Goal: Task Accomplishment & Management: Complete application form

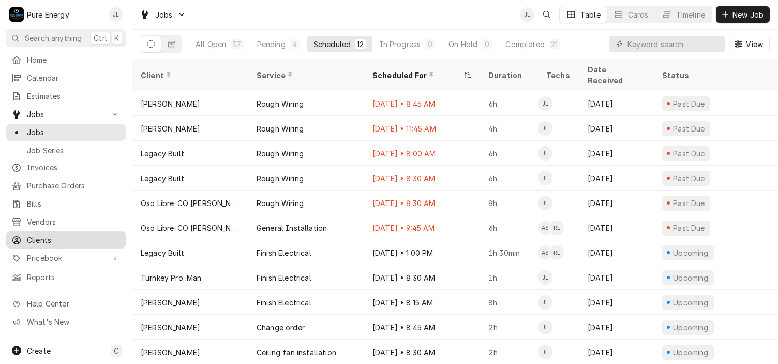
click at [72, 234] on span "Clients" at bounding box center [74, 239] width 94 height 11
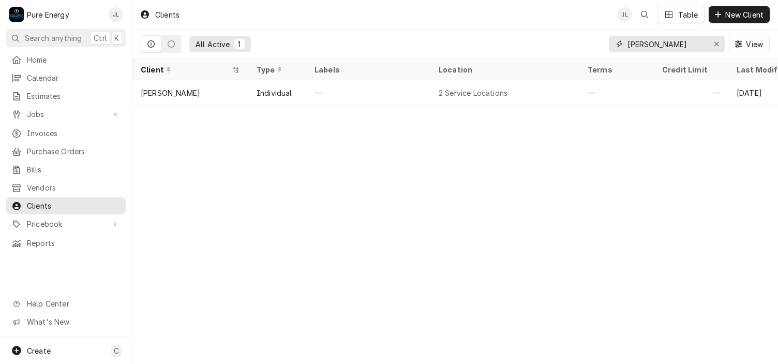
click at [662, 42] on input "Dave Har" at bounding box center [667, 44] width 78 height 17
type input "D"
type input "Richard Sor"
click at [725, 14] on span "New Client" at bounding box center [745, 14] width 42 height 11
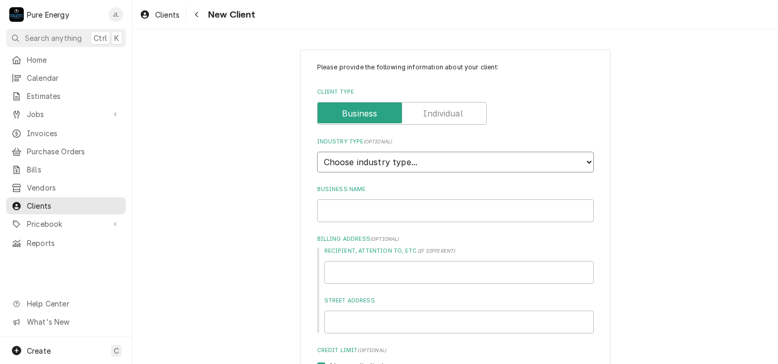
click at [393, 163] on select "Choose industry type... Residential Commercial Industrial Government" at bounding box center [455, 162] width 277 height 21
select select "1"
click at [317, 152] on select "Choose industry type... Residential Commercial Industrial Government" at bounding box center [455, 162] width 277 height 21
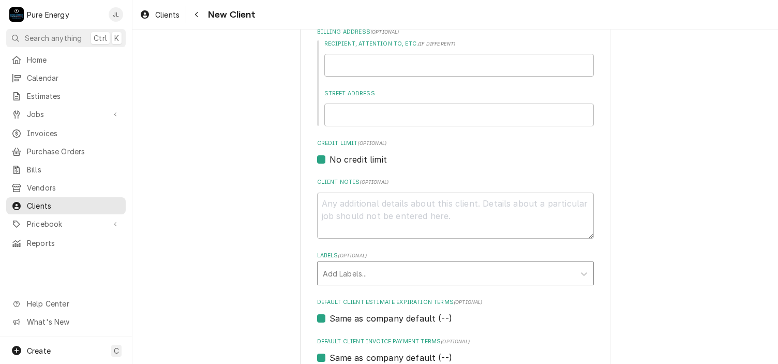
scroll to position [315, 0]
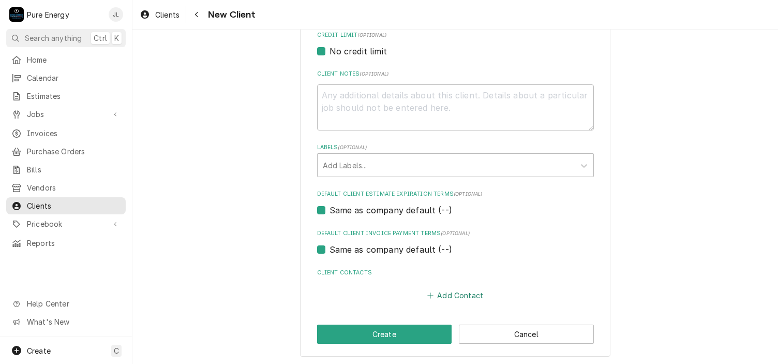
click at [455, 293] on button "Add Contact" at bounding box center [455, 295] width 60 height 14
type textarea "x"
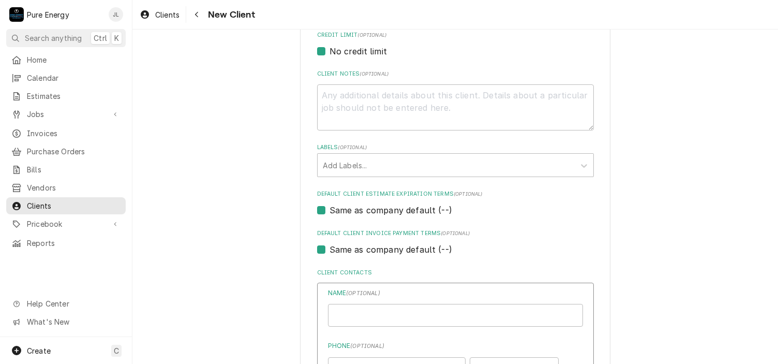
scroll to position [522, 0]
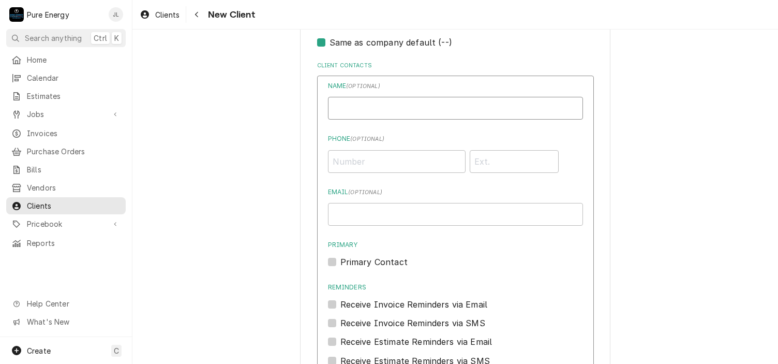
click at [366, 100] on input "Business Name" at bounding box center [455, 108] width 255 height 23
type input "Richard Sorrentino"
click at [353, 161] on input "Phone ( optional )" at bounding box center [397, 161] width 138 height 23
type input "(626) 664-8658"
click at [341, 258] on label "Primary Contact" at bounding box center [374, 262] width 67 height 12
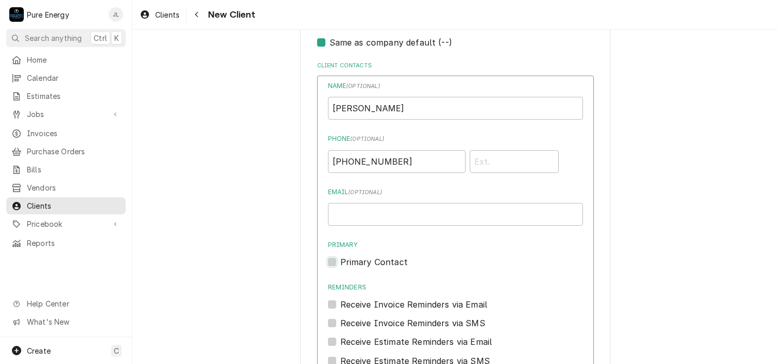
click at [341, 258] on input "Primary" at bounding box center [468, 267] width 255 height 23
checkbox input "true"
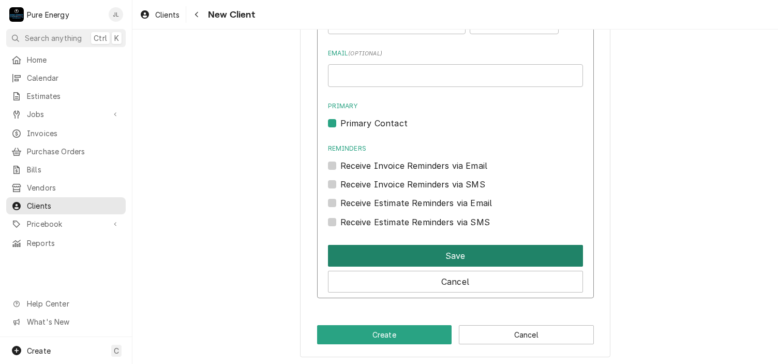
click at [445, 257] on button "Save" at bounding box center [455, 256] width 255 height 22
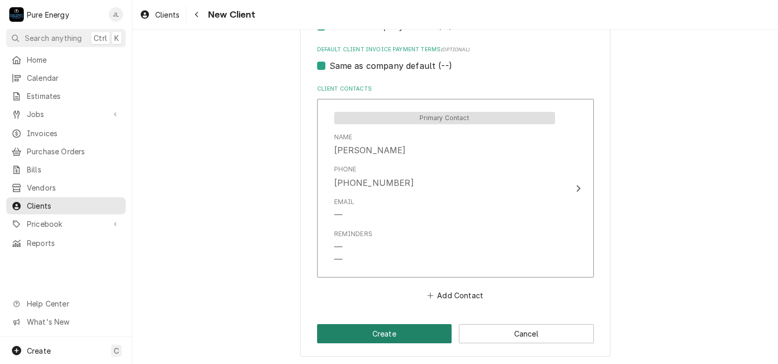
click at [410, 325] on button "Create" at bounding box center [384, 333] width 135 height 19
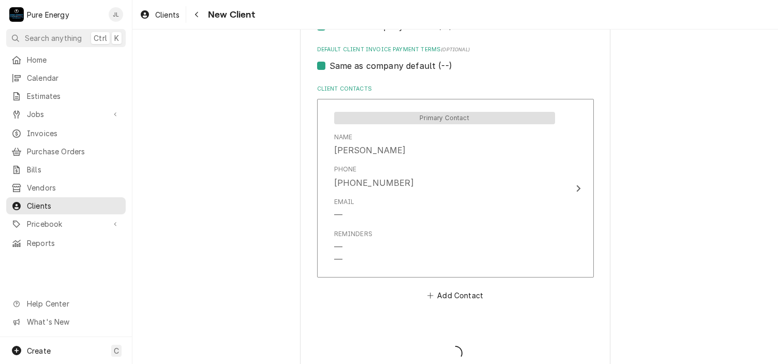
type textarea "x"
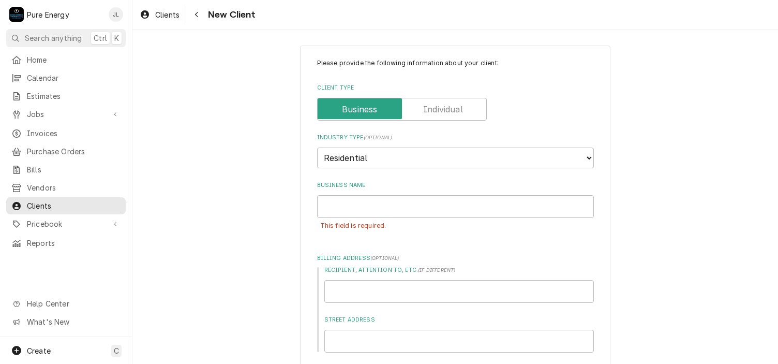
scroll to position [0, 0]
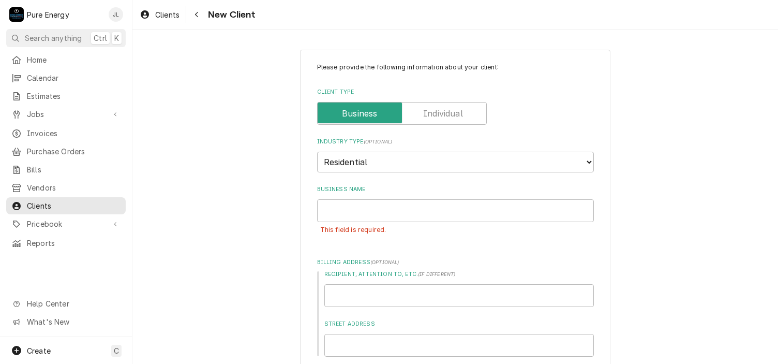
click at [449, 116] on label "Client Type" at bounding box center [402, 113] width 170 height 23
click at [449, 116] on input "Client Type" at bounding box center [402, 113] width 160 height 23
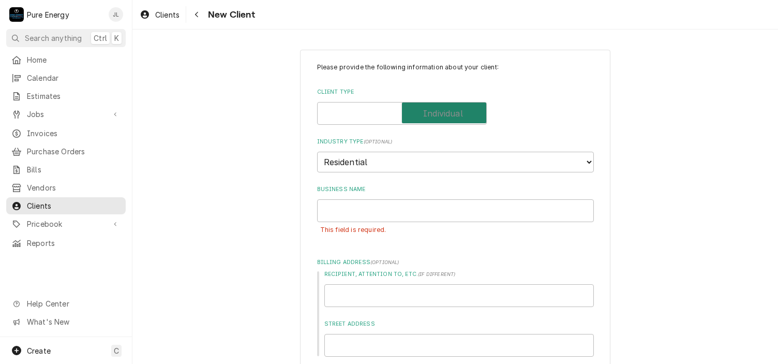
checkbox input "true"
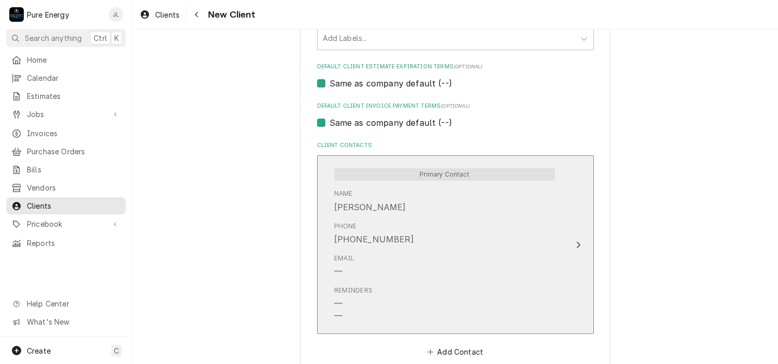
scroll to position [522, 0]
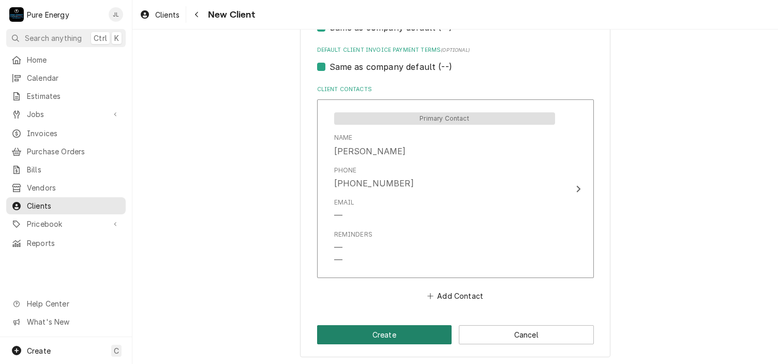
click at [398, 333] on button "Create" at bounding box center [384, 334] width 135 height 19
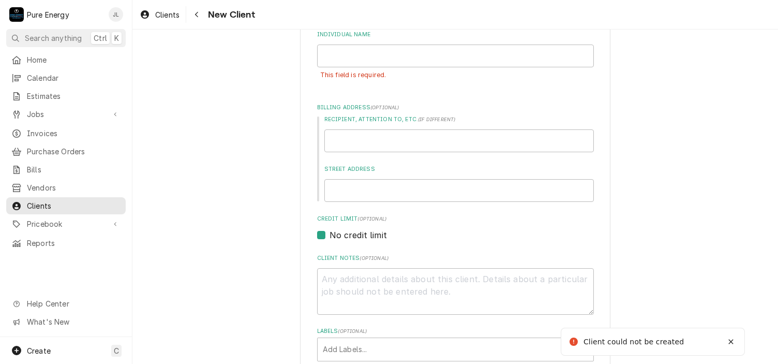
scroll to position [51, 0]
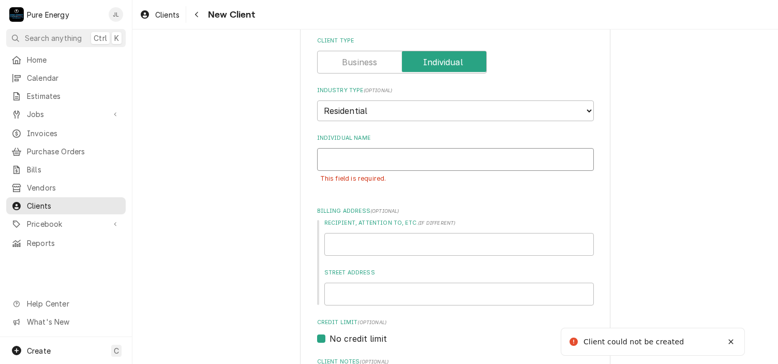
click at [415, 160] on input "Individual Name" at bounding box center [455, 159] width 277 height 23
type textarea "x"
type input "Ro"
type textarea "x"
type input "R"
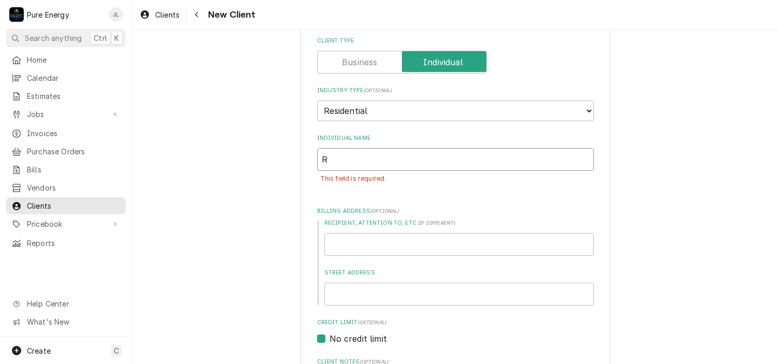
type textarea "x"
type input "Ri"
type textarea "x"
type input "Rich"
type textarea "x"
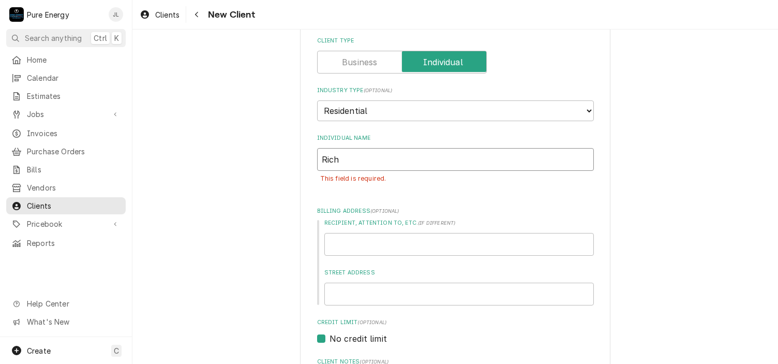
type input "Richa"
type textarea "x"
type input "Richar"
type textarea "x"
type input "Richard"
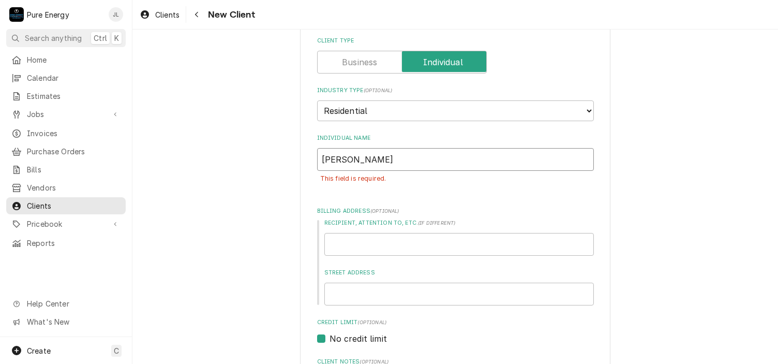
type textarea "x"
type input "Richard"
type textarea "x"
type input "Richard So"
type textarea "x"
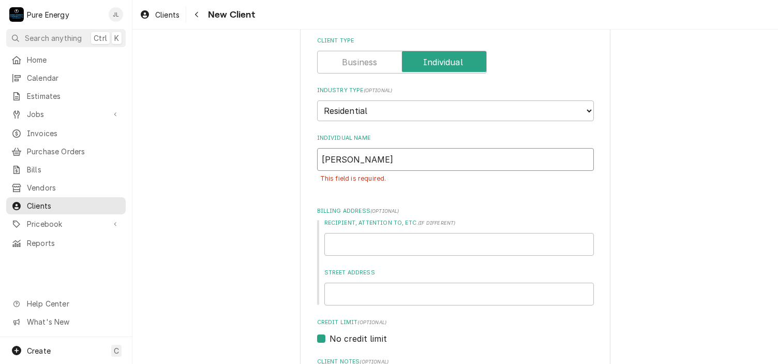
type input "Richard Sor"
type textarea "x"
type input "Richard Sorr"
type textarea "x"
type input "Richard Sorre"
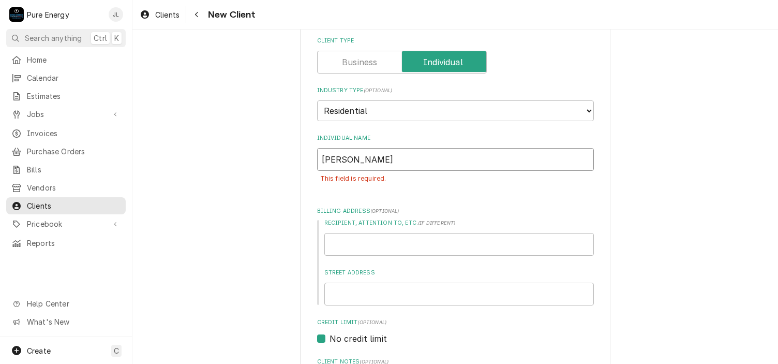
type textarea "x"
type input "Richard Sorren"
type textarea "x"
type input "Richard Sorrenti"
type textarea "x"
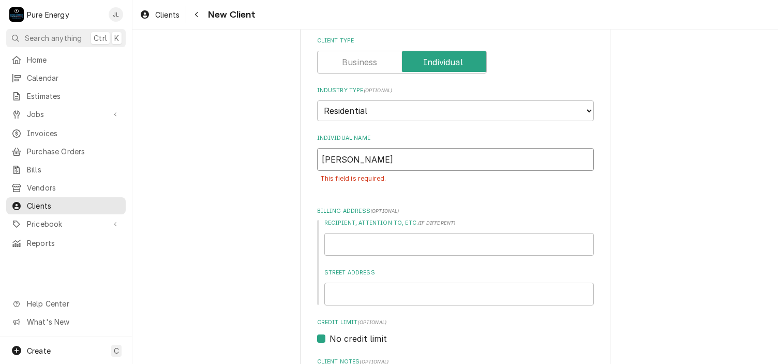
type input "Richard Sorrentin"
type textarea "x"
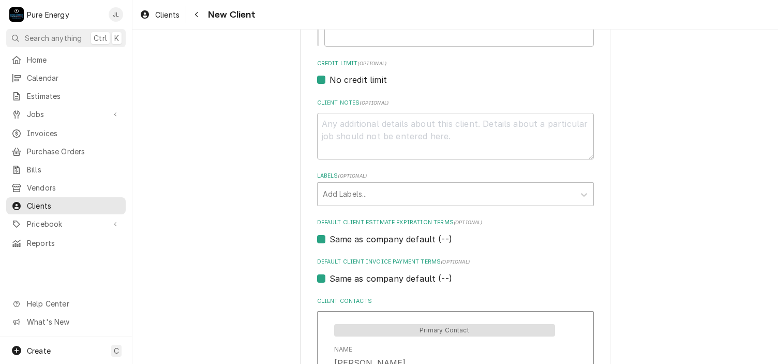
scroll to position [522, 0]
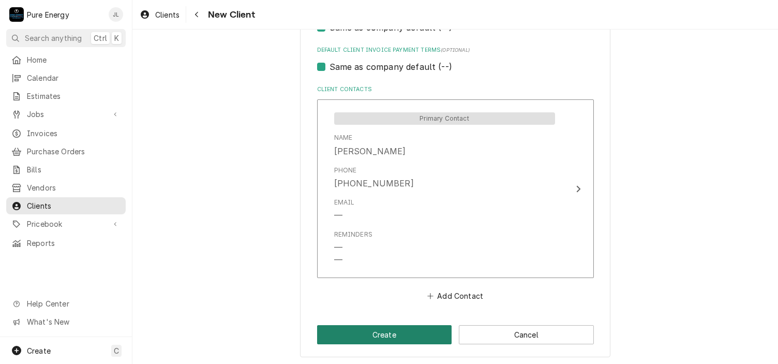
type input "Richard Sorrentino"
click at [399, 329] on button "Create" at bounding box center [384, 334] width 135 height 19
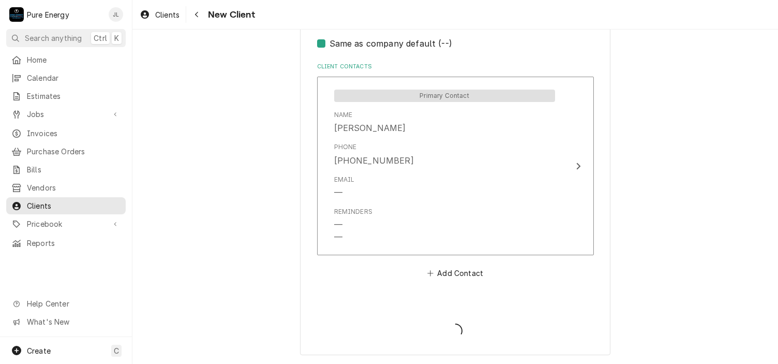
scroll to position [498, 0]
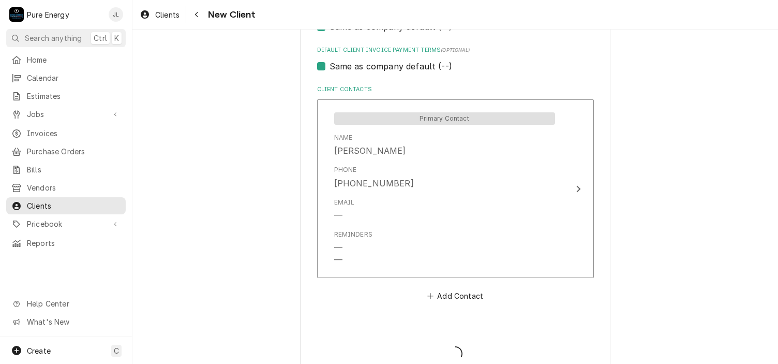
type textarea "x"
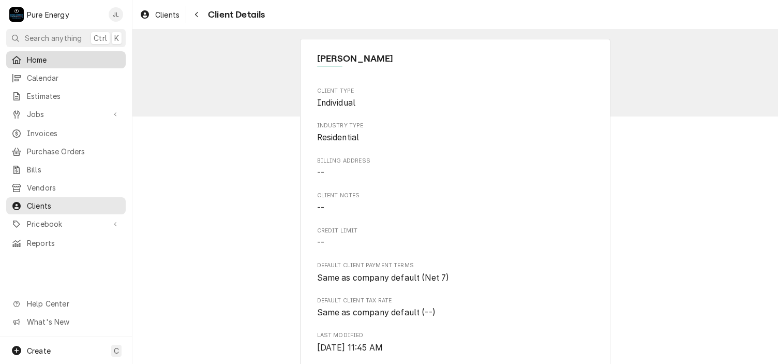
click at [61, 58] on span "Home" at bounding box center [74, 59] width 94 height 11
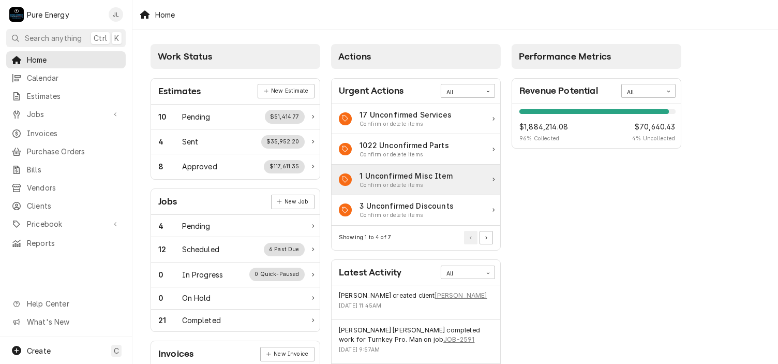
scroll to position [104, 0]
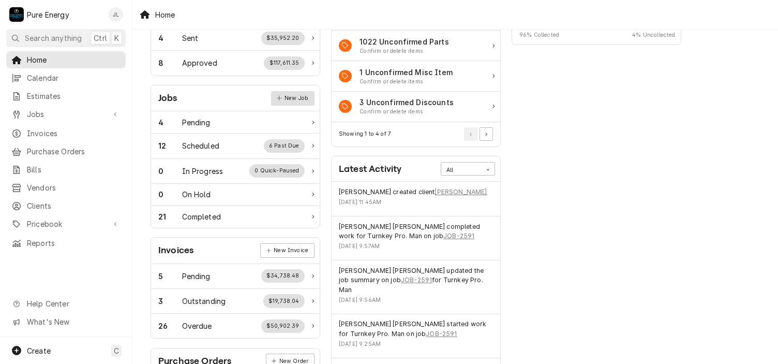
click at [298, 96] on link "New Job" at bounding box center [292, 98] width 43 height 14
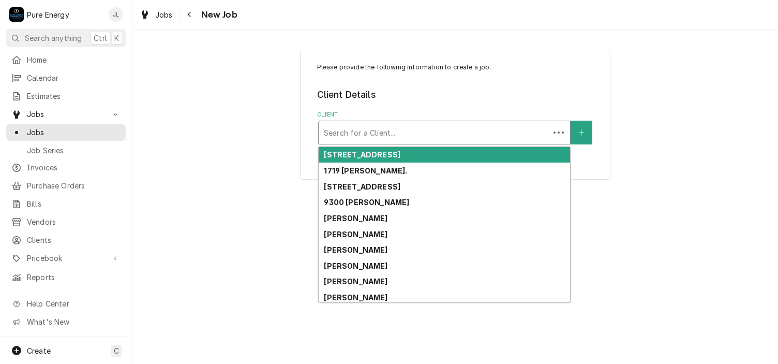
click at [395, 128] on div "Client" at bounding box center [434, 132] width 221 height 19
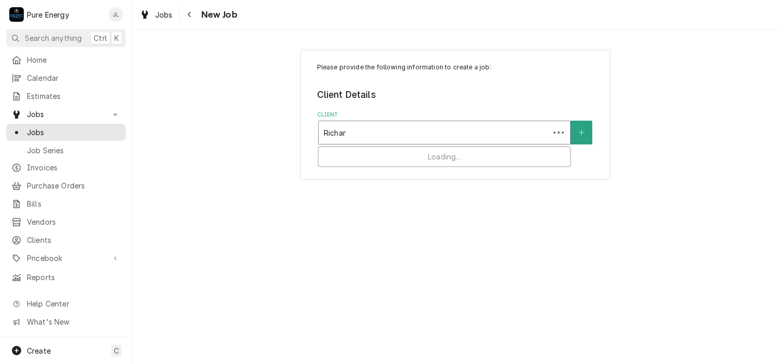
type input "Richard"
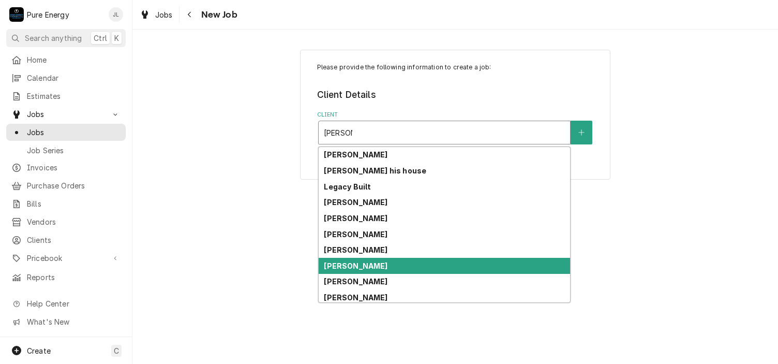
click at [396, 265] on div "Richard Sorrentino" at bounding box center [445, 266] width 252 height 16
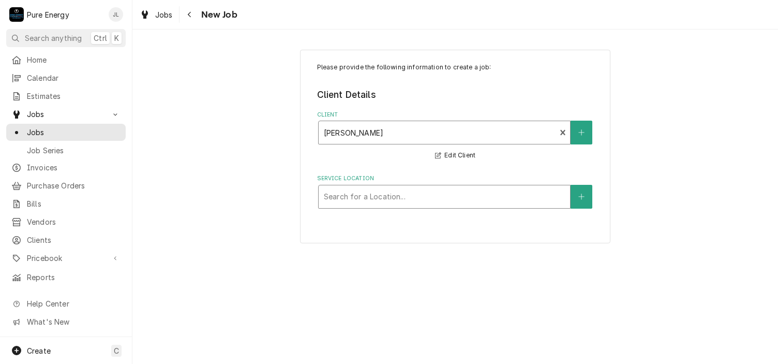
click at [403, 196] on div "Service Location" at bounding box center [444, 196] width 241 height 19
click at [587, 194] on button "Service Location" at bounding box center [582, 197] width 22 height 24
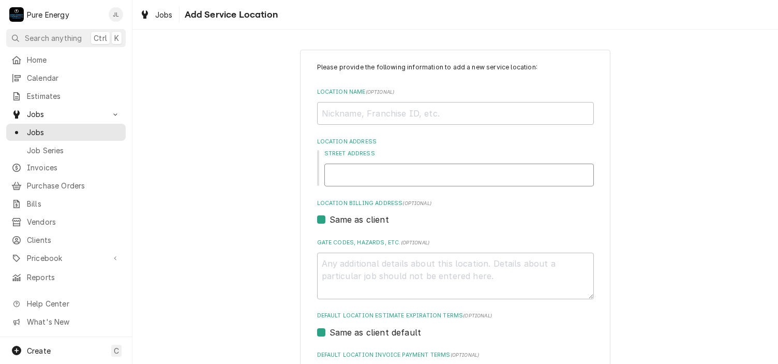
click at [370, 168] on input "Street Address" at bounding box center [460, 175] width 270 height 23
type textarea "x"
type input "1"
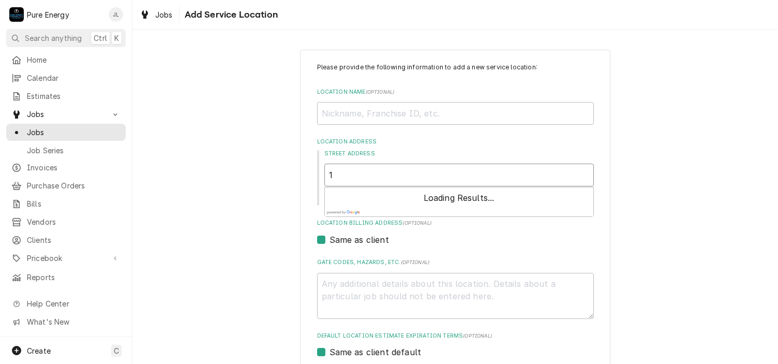
type textarea "x"
type input "17"
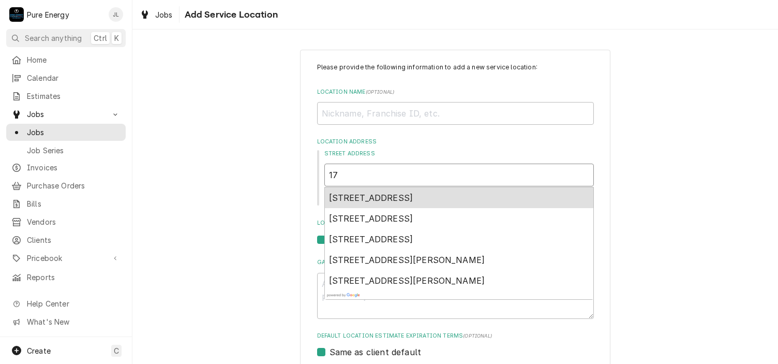
type textarea "x"
type input "176"
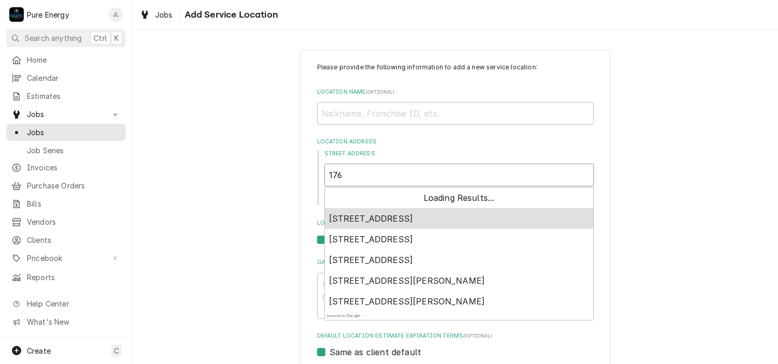
type textarea "x"
type input "1762"
type textarea "x"
type input "1762"
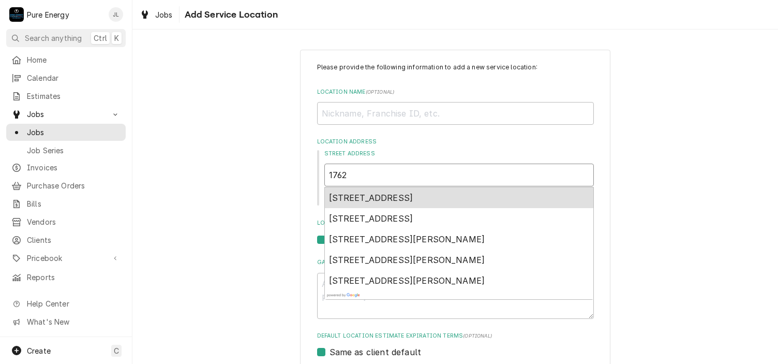
type textarea "x"
type input "1762 S"
type textarea "x"
type input "1762 So"
type textarea "x"
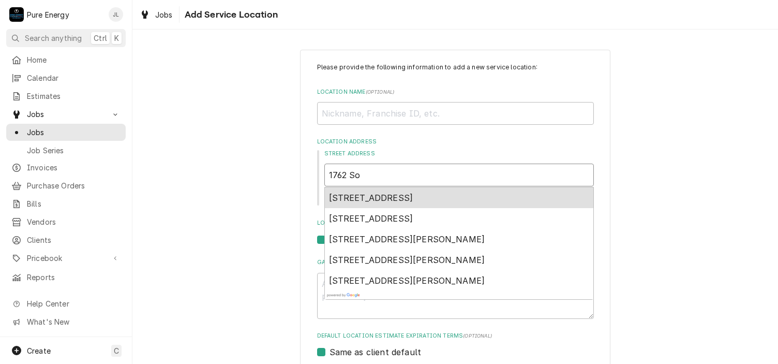
type input "1762 Sou"
type textarea "x"
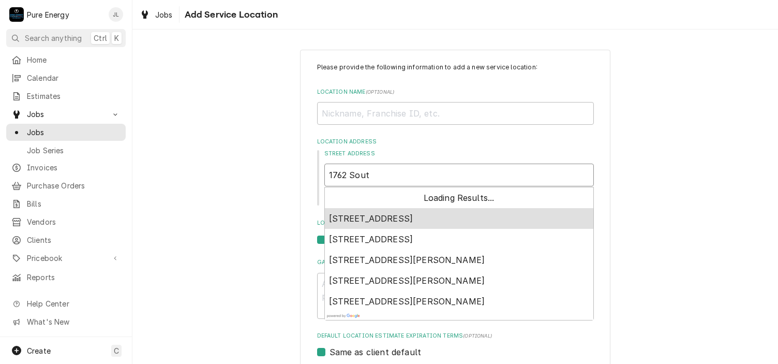
type input "1762 South"
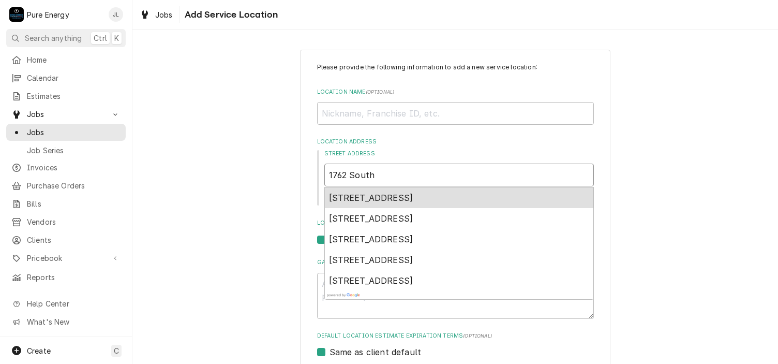
type textarea "x"
type input "1762 South"
type textarea "x"
type input "1762 South Fo"
type textarea "x"
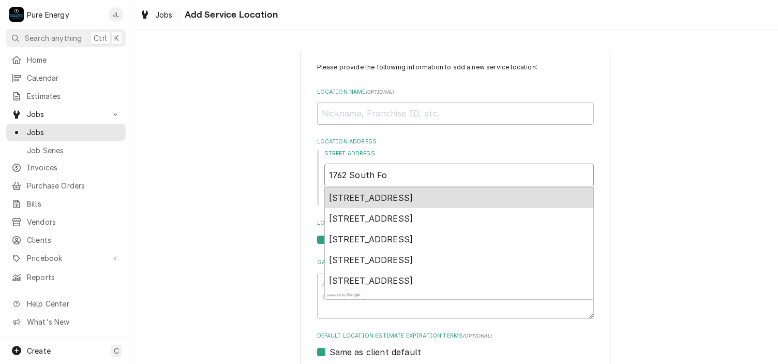
type input "1762 South For"
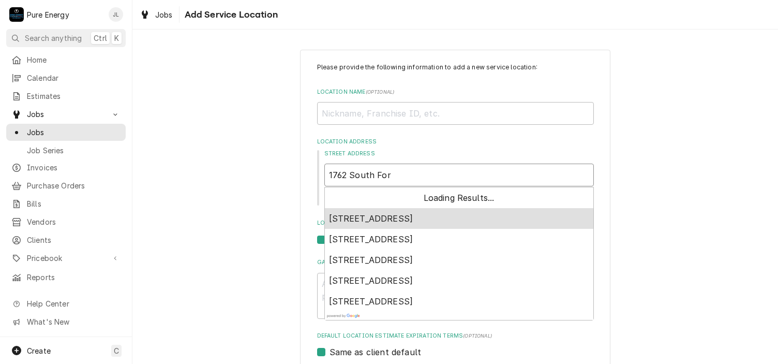
type textarea "x"
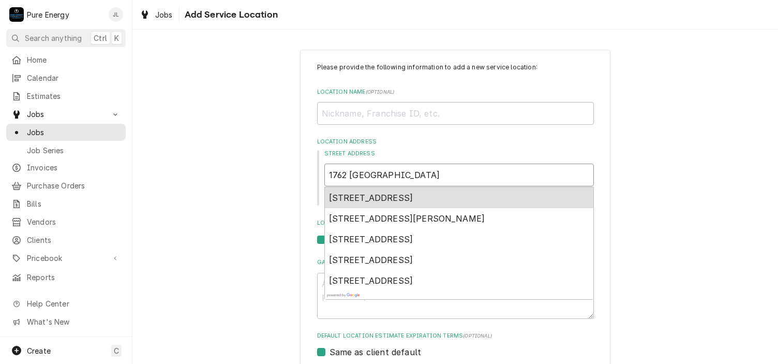
type input "1762 South Fork"
click at [371, 198] on span "1762 Southfork Place, Paso Robles, CA, USA" at bounding box center [407, 198] width 156 height 10
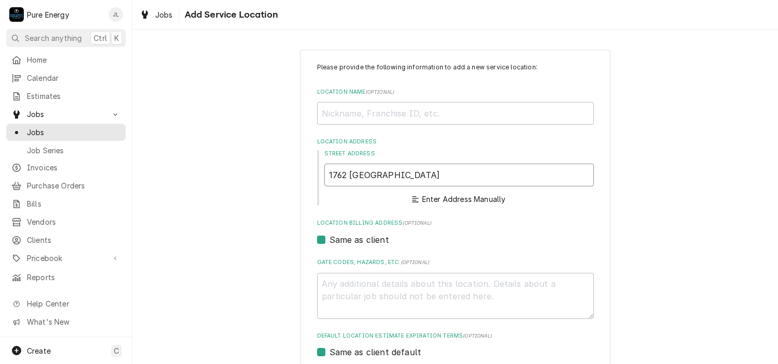
type textarea "x"
type input "1762 Southfork Pl"
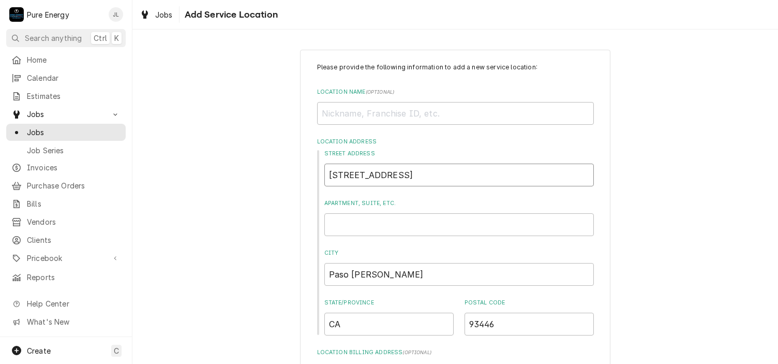
type textarea "x"
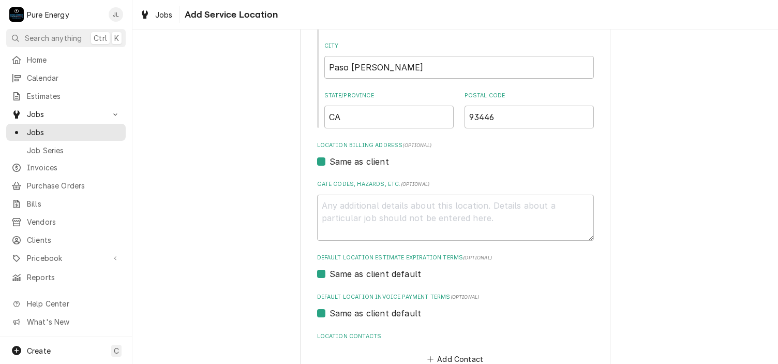
scroll to position [272, 0]
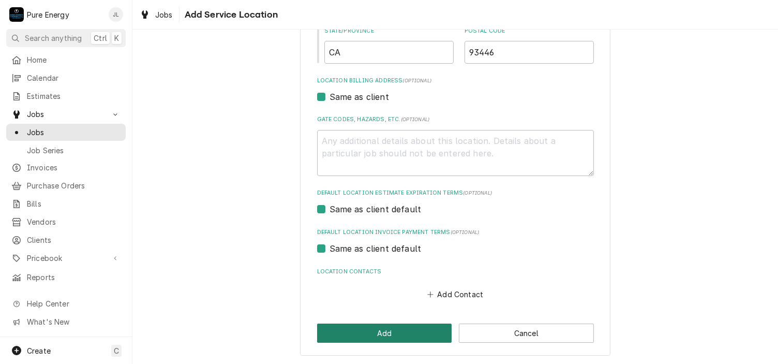
type input "1762 Southfork Pl"
click at [398, 330] on button "Add" at bounding box center [384, 333] width 135 height 19
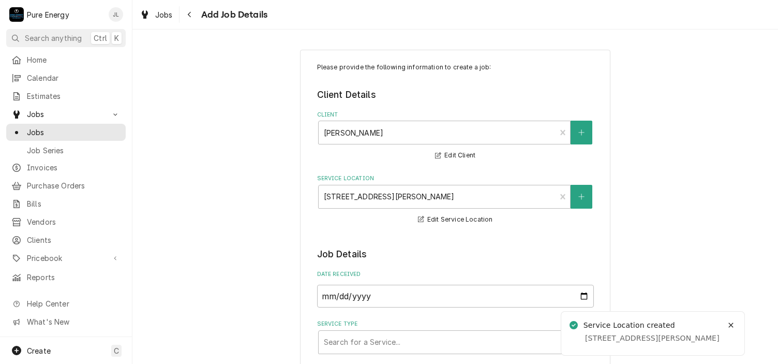
type textarea "x"
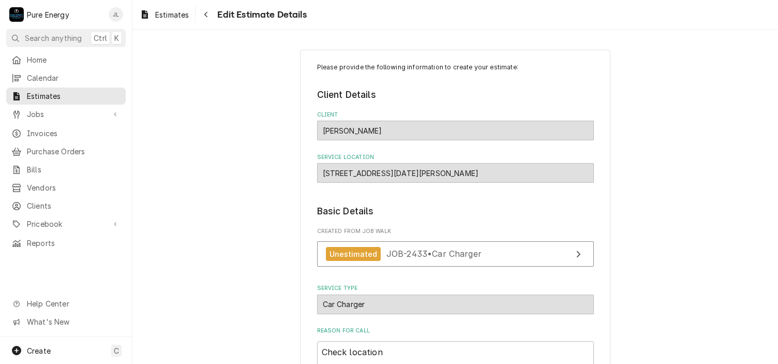
scroll to position [1389, 0]
